Goal: Browse casually

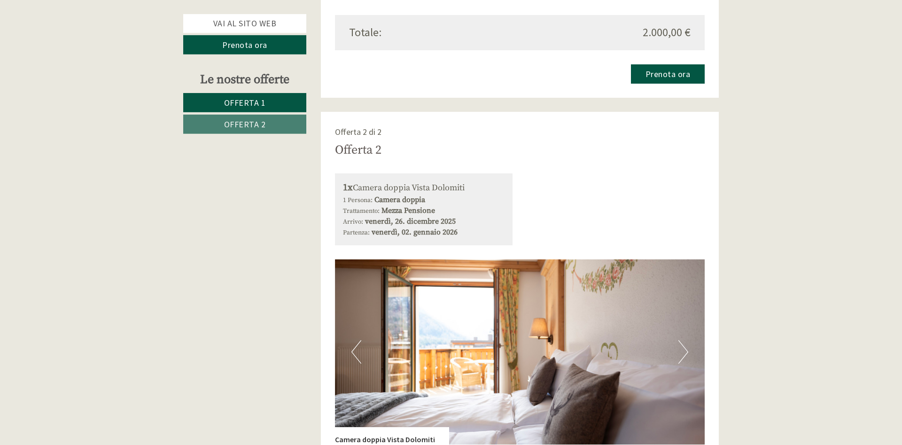
scroll to position [1677, 0]
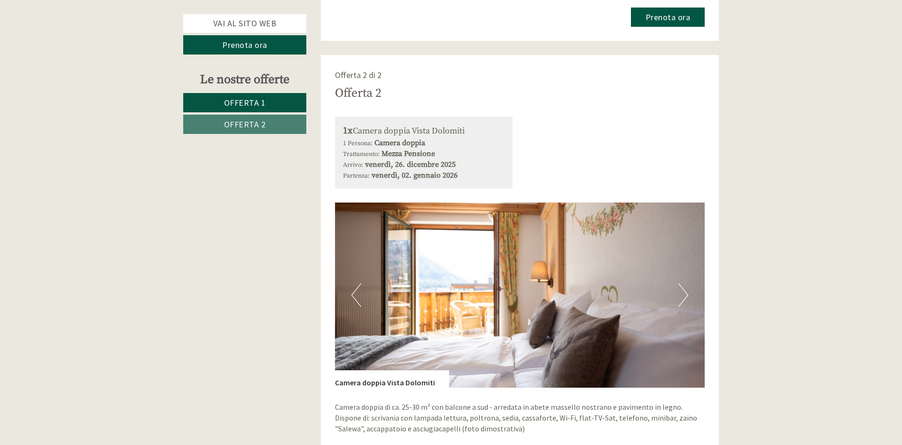
click at [688, 283] on button "Next" at bounding box center [683, 294] width 10 height 23
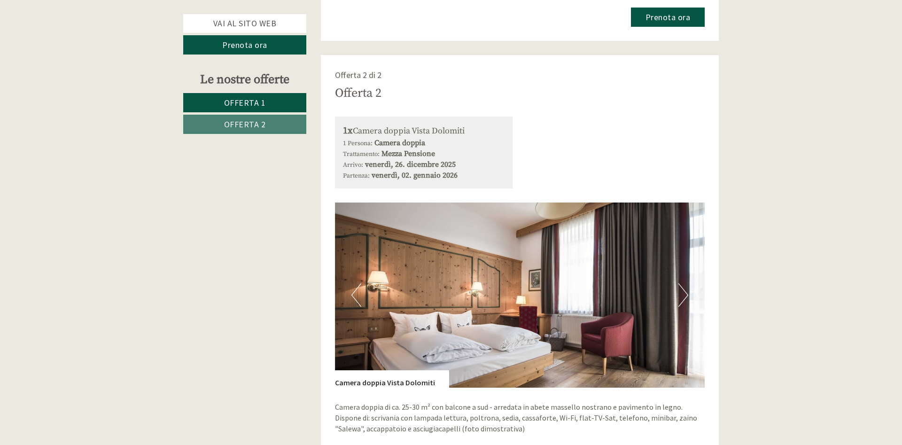
click at [688, 283] on button "Next" at bounding box center [683, 294] width 10 height 23
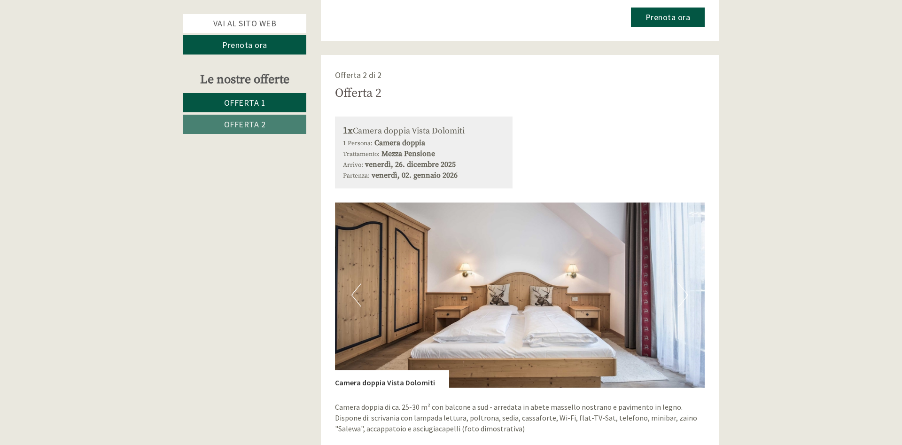
click at [688, 283] on button "Next" at bounding box center [683, 294] width 10 height 23
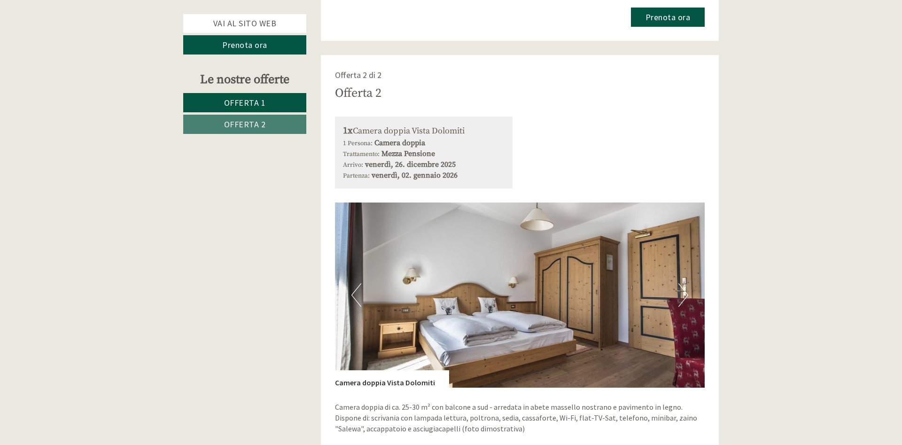
click at [688, 283] on button "Next" at bounding box center [683, 294] width 10 height 23
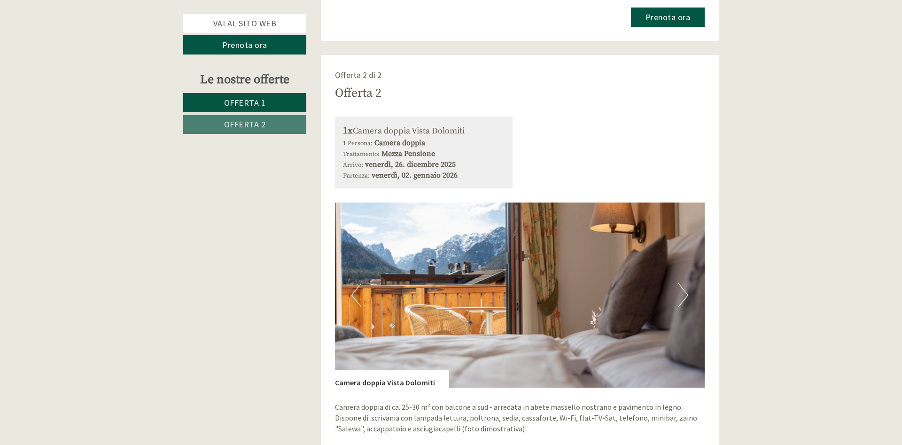
click at [688, 283] on button "Next" at bounding box center [683, 294] width 10 height 23
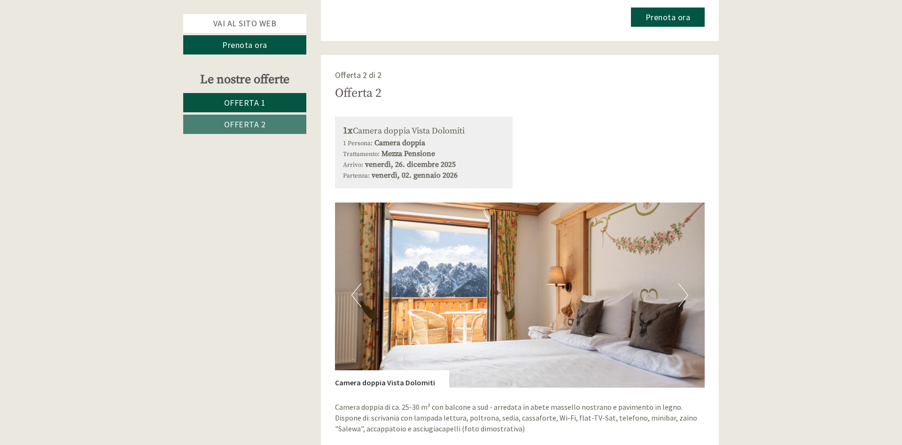
click at [688, 283] on button "Next" at bounding box center [683, 294] width 10 height 23
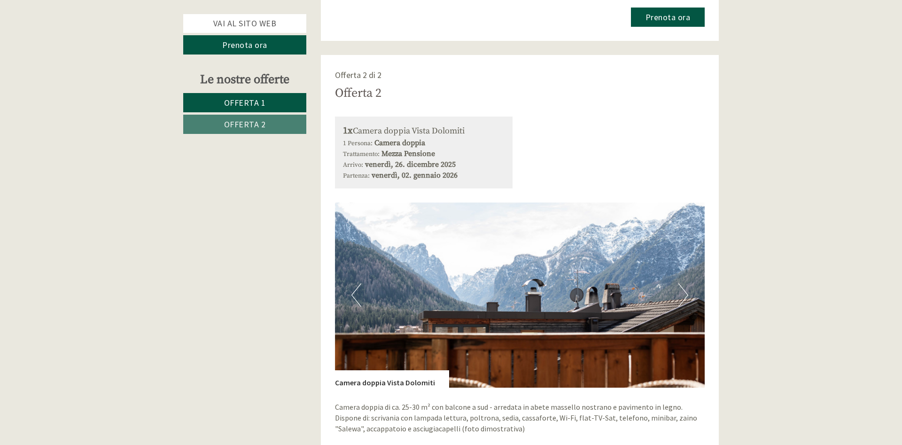
click at [688, 283] on button "Next" at bounding box center [683, 294] width 10 height 23
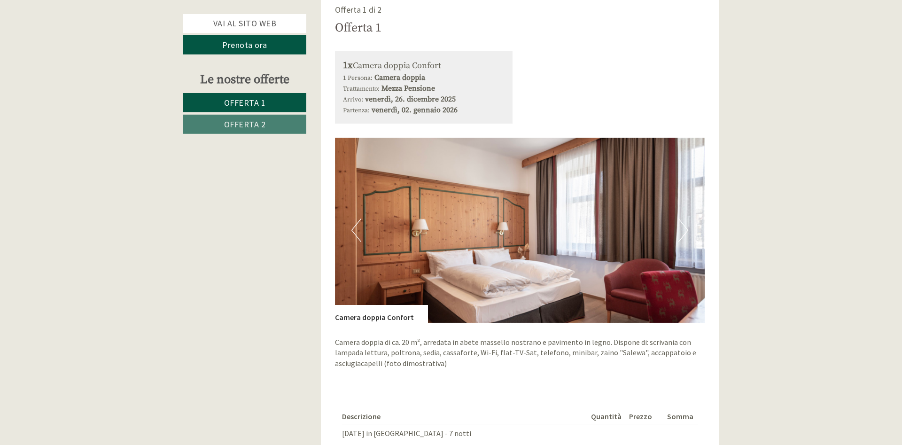
scroll to position [1150, 0]
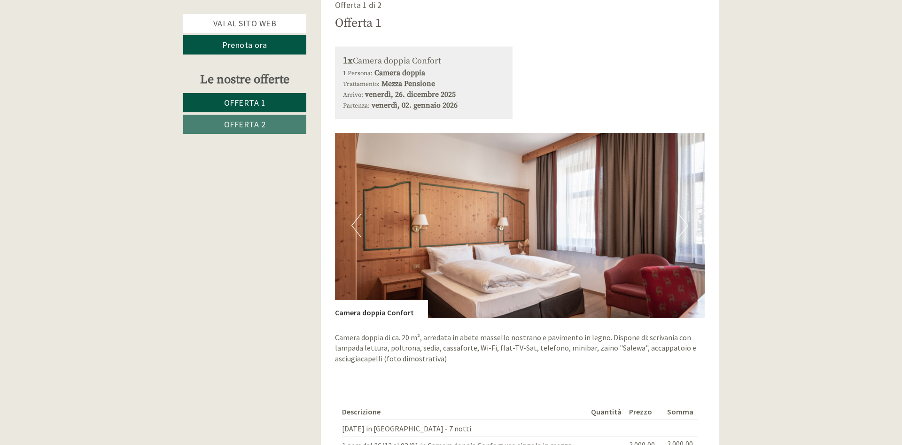
click at [679, 214] on button "Next" at bounding box center [683, 225] width 10 height 23
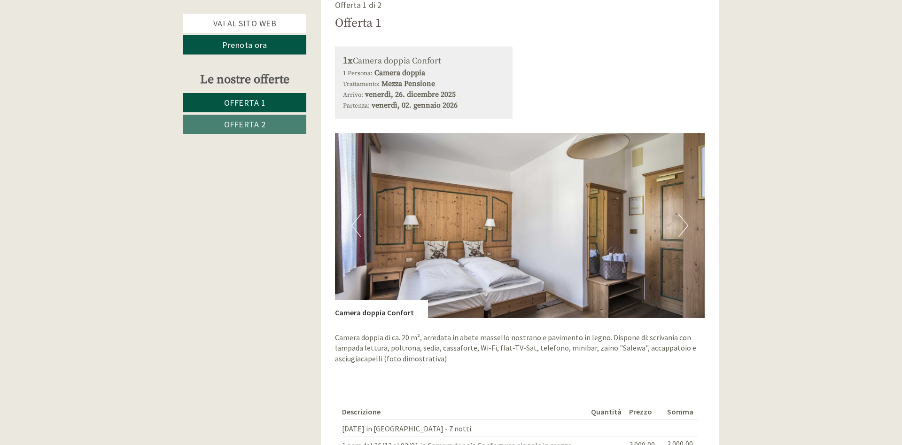
click at [679, 214] on button "Next" at bounding box center [683, 225] width 10 height 23
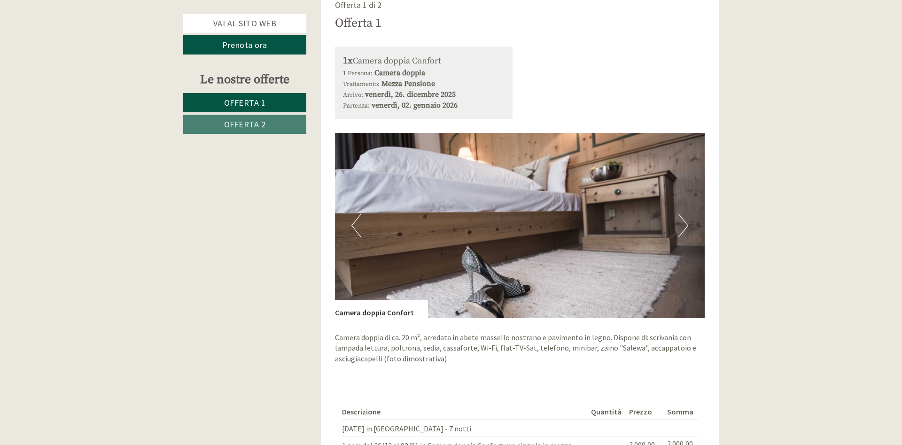
click at [679, 214] on button "Next" at bounding box center [683, 225] width 10 height 23
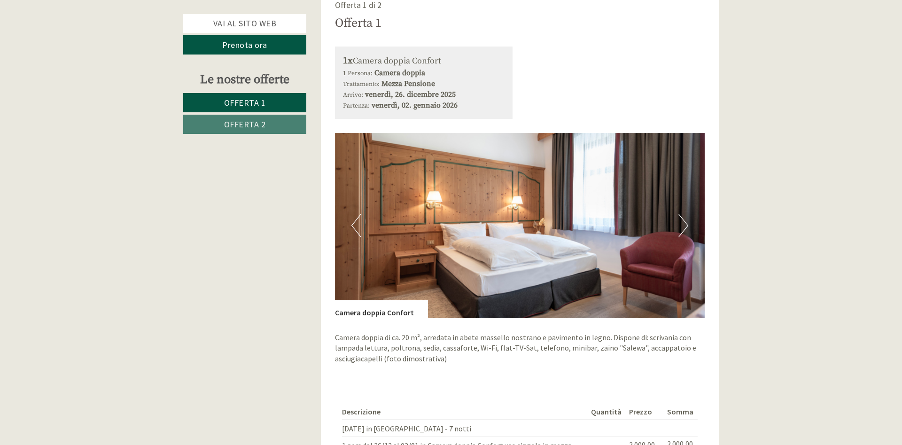
click at [679, 214] on button "Next" at bounding box center [683, 225] width 10 height 23
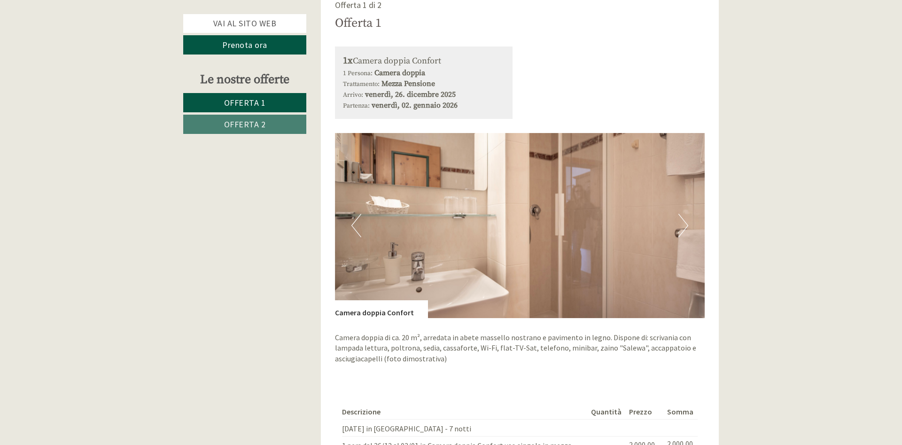
click at [679, 214] on button "Next" at bounding box center [683, 225] width 10 height 23
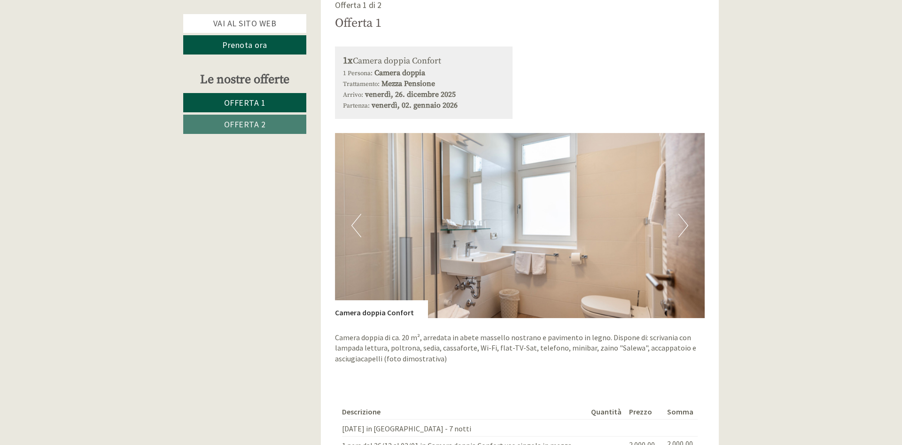
click at [679, 214] on button "Next" at bounding box center [683, 225] width 10 height 23
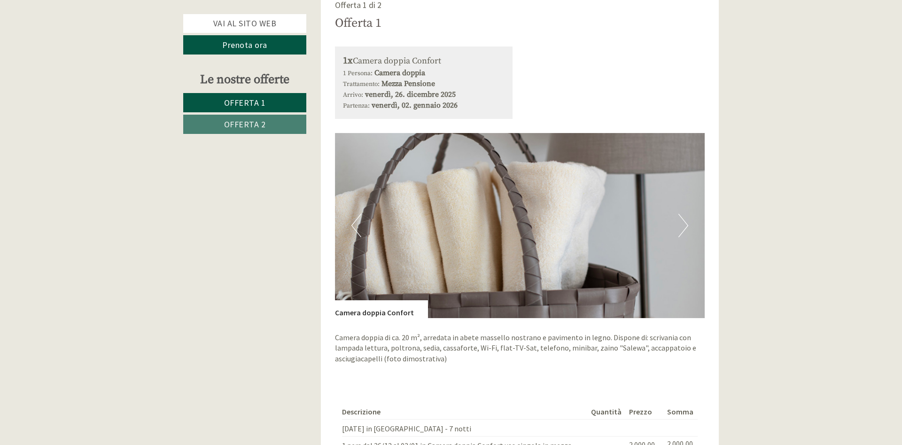
click at [679, 214] on button "Next" at bounding box center [683, 225] width 10 height 23
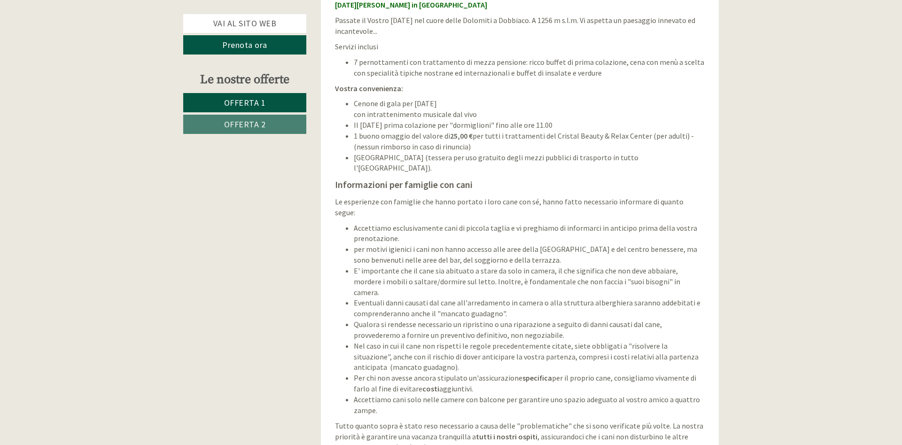
scroll to position [383, 0]
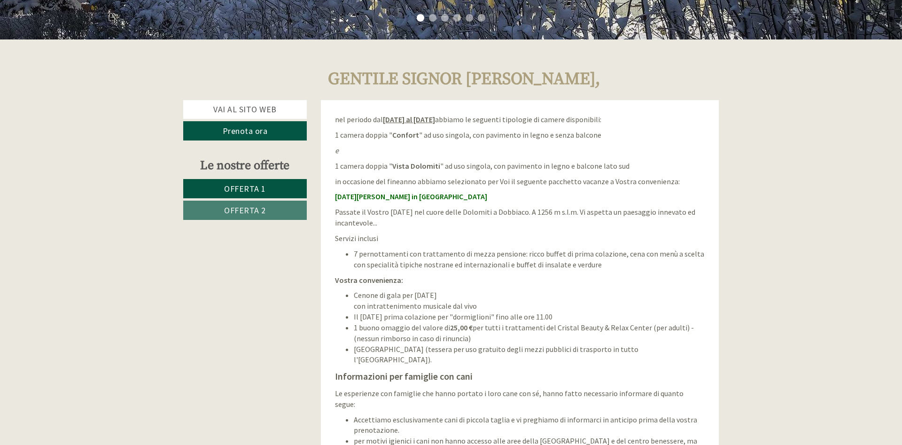
click at [395, 117] on strong "[DATE] al [DATE]" at bounding box center [409, 119] width 52 height 9
